Goal: Task Accomplishment & Management: Manage account settings

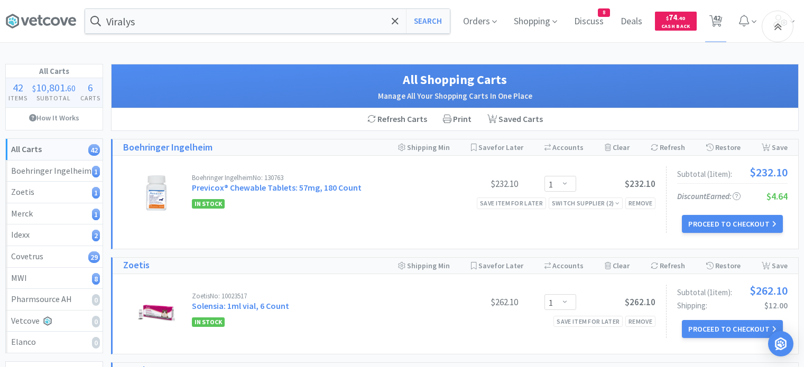
select select "1"
select select "2"
select select "3"
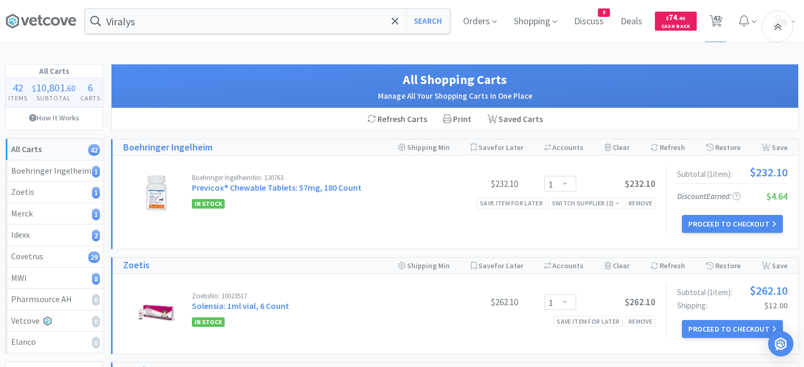
select select "1"
select select "8"
select select "4"
select select "1"
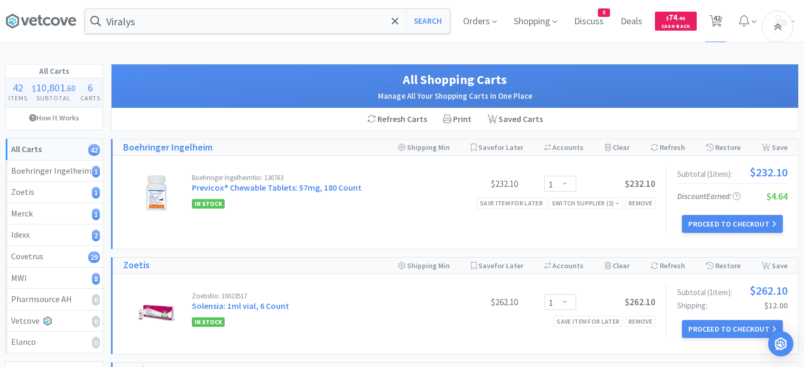
select select "2"
select select "3"
select select "20"
select select "1"
select select "2"
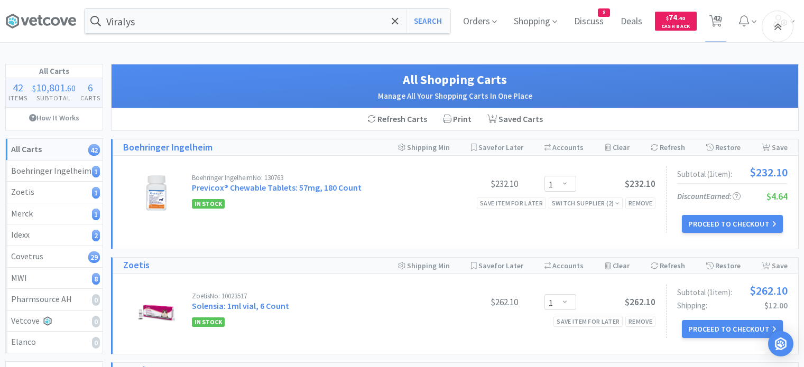
select select "3"
select select "1"
select select "4"
select select "1"
select select "2"
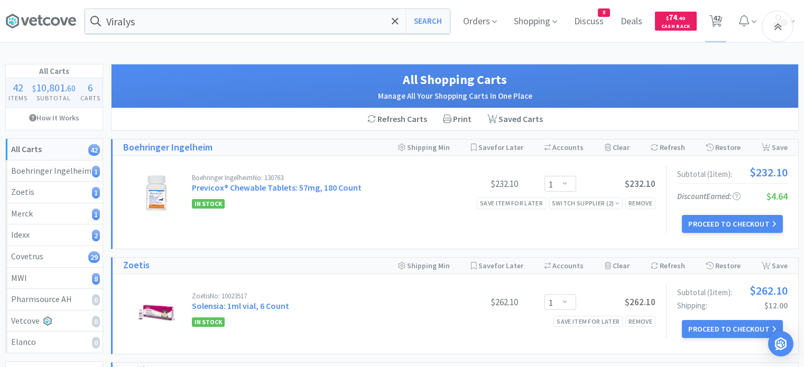
select select "2"
select select "5"
select select "3"
select select "6"
select select "1"
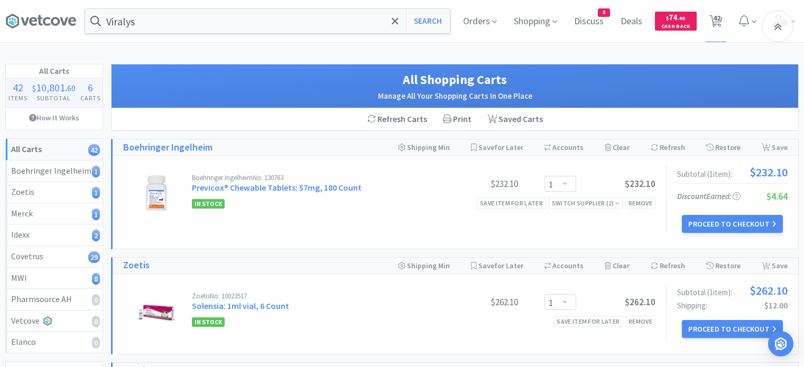
select select "1"
select select "4"
select select "6"
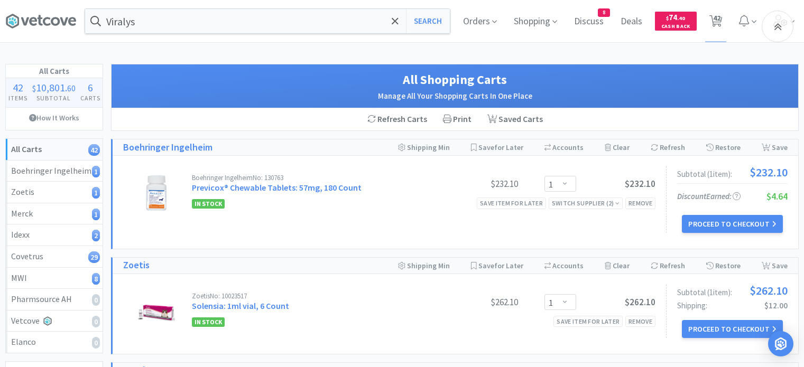
select select "1"
select select "2"
select select "3"
select select "2"
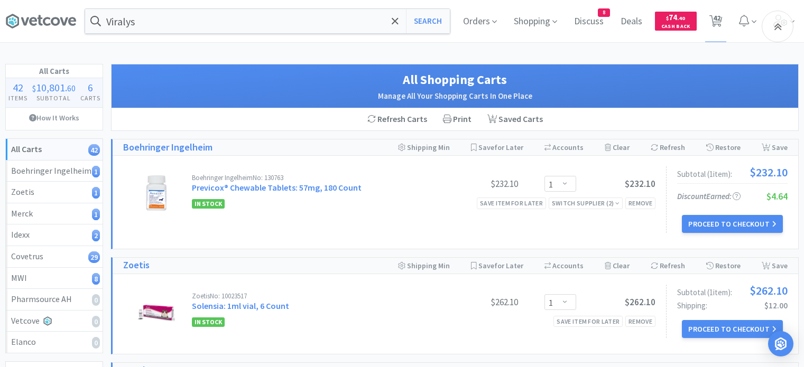
select select "1"
select select "2"
select select "5"
select select "1"
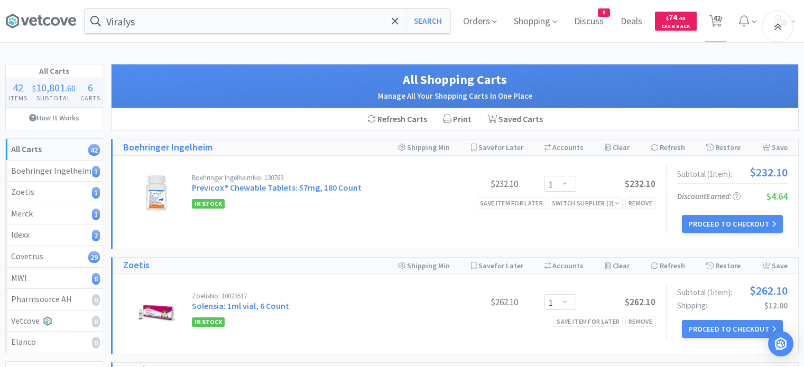
select select "1"
select select "10"
